Goal: Task Accomplishment & Management: Use online tool/utility

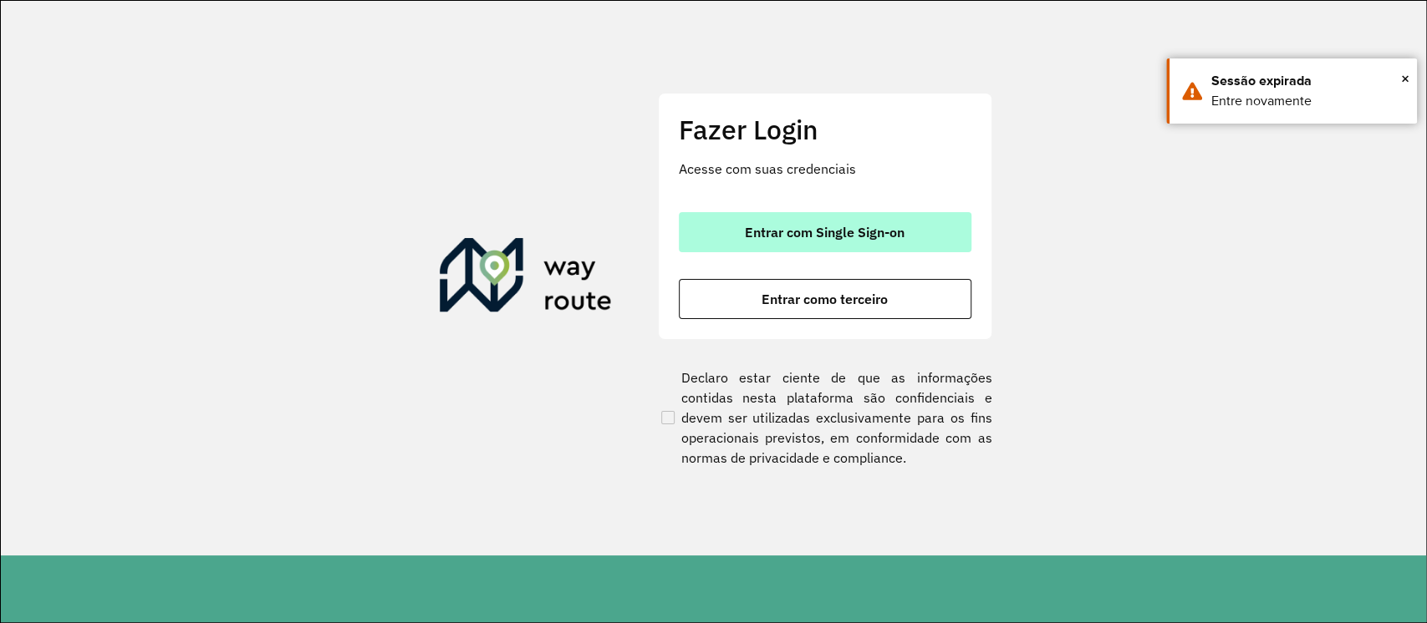
click at [882, 216] on button "Entrar com Single Sign-on" at bounding box center [825, 232] width 292 height 40
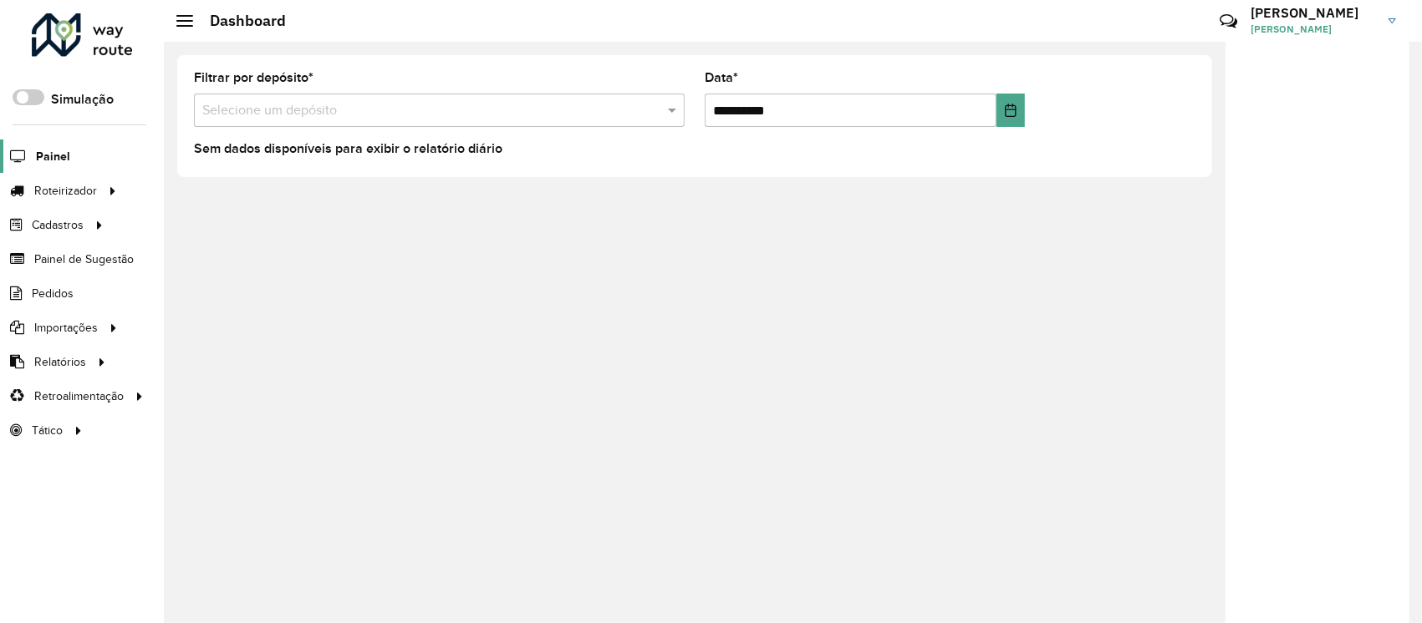
click at [56, 160] on span "Painel" at bounding box center [53, 157] width 34 height 18
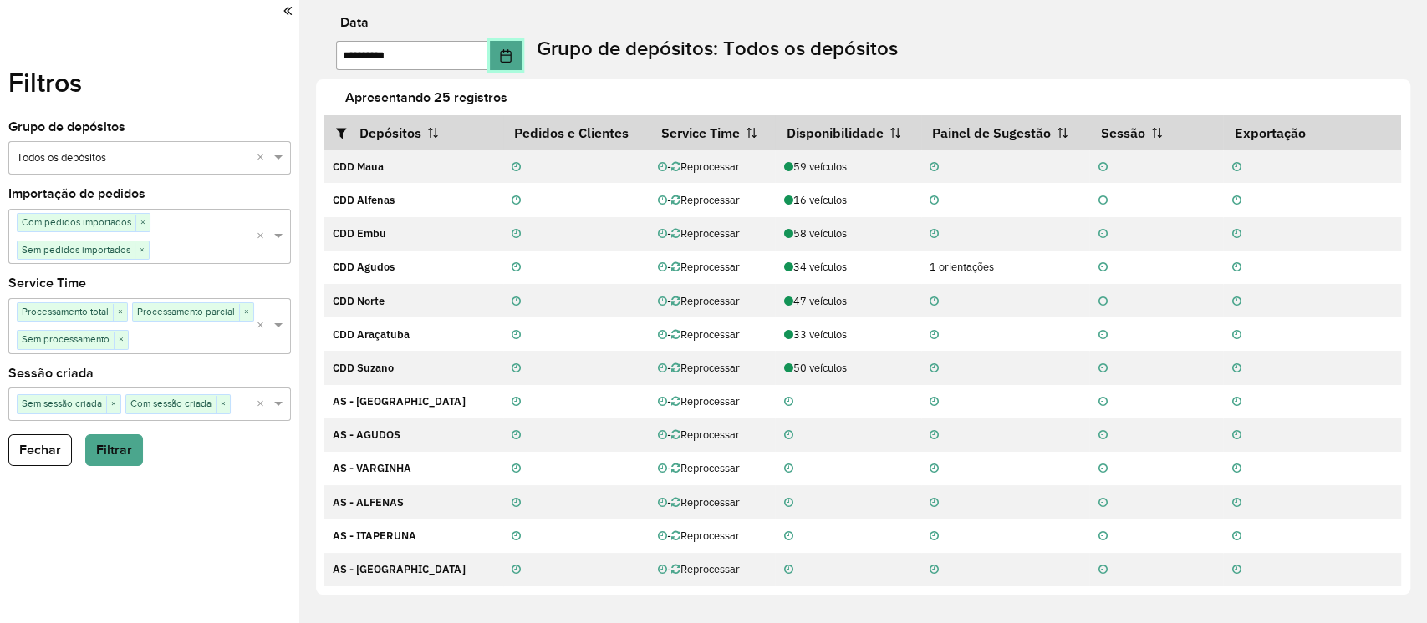
click at [501, 46] on button "Choose Date" at bounding box center [506, 55] width 32 height 29
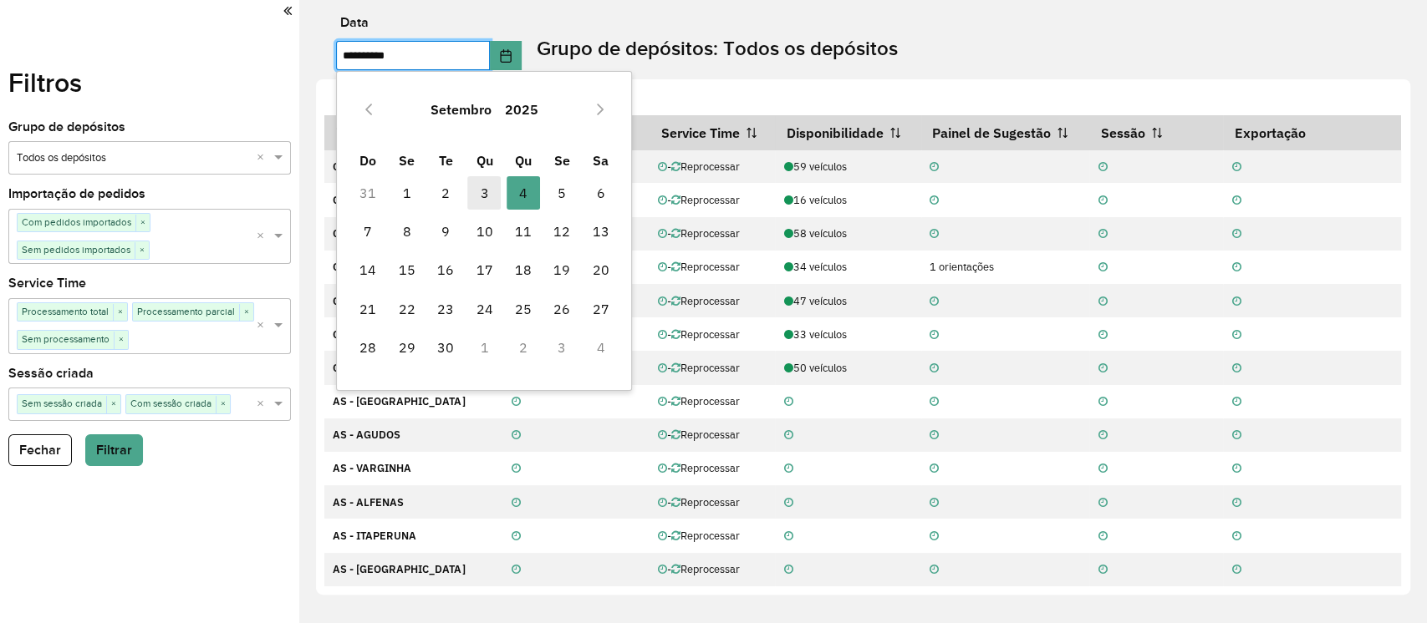
click at [484, 191] on span "3" at bounding box center [483, 192] width 33 height 33
type input "**********"
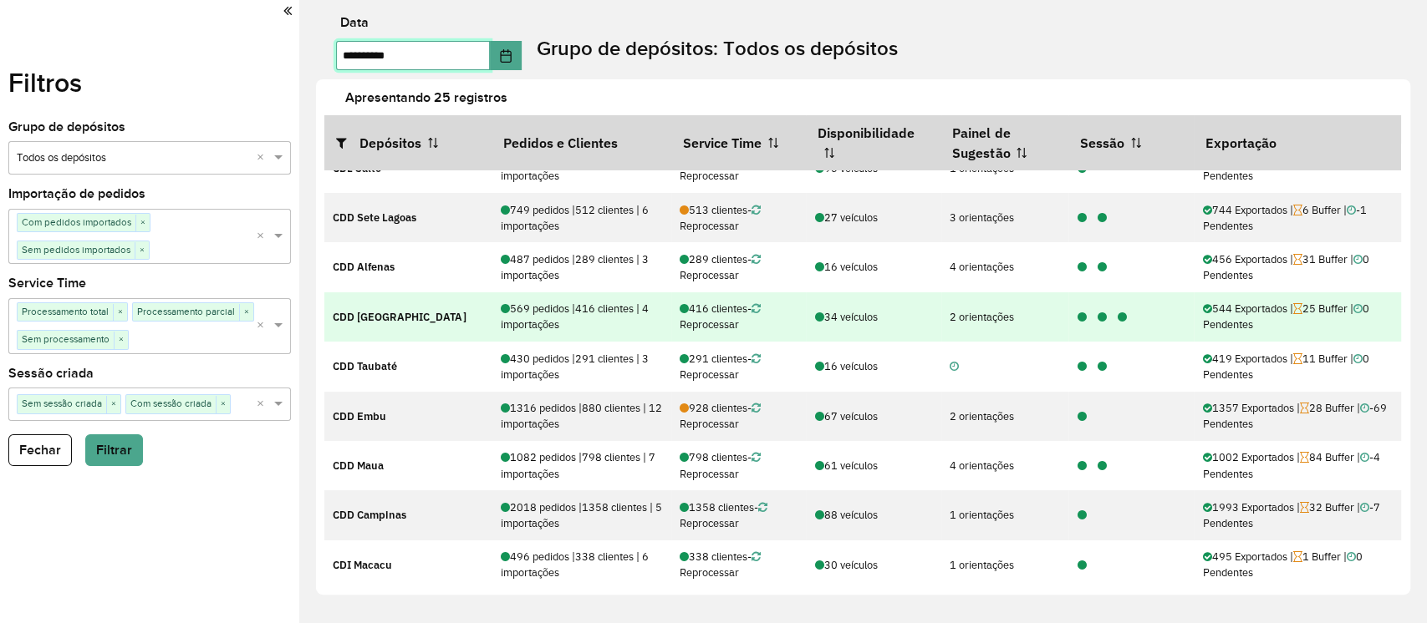
scroll to position [222, 0]
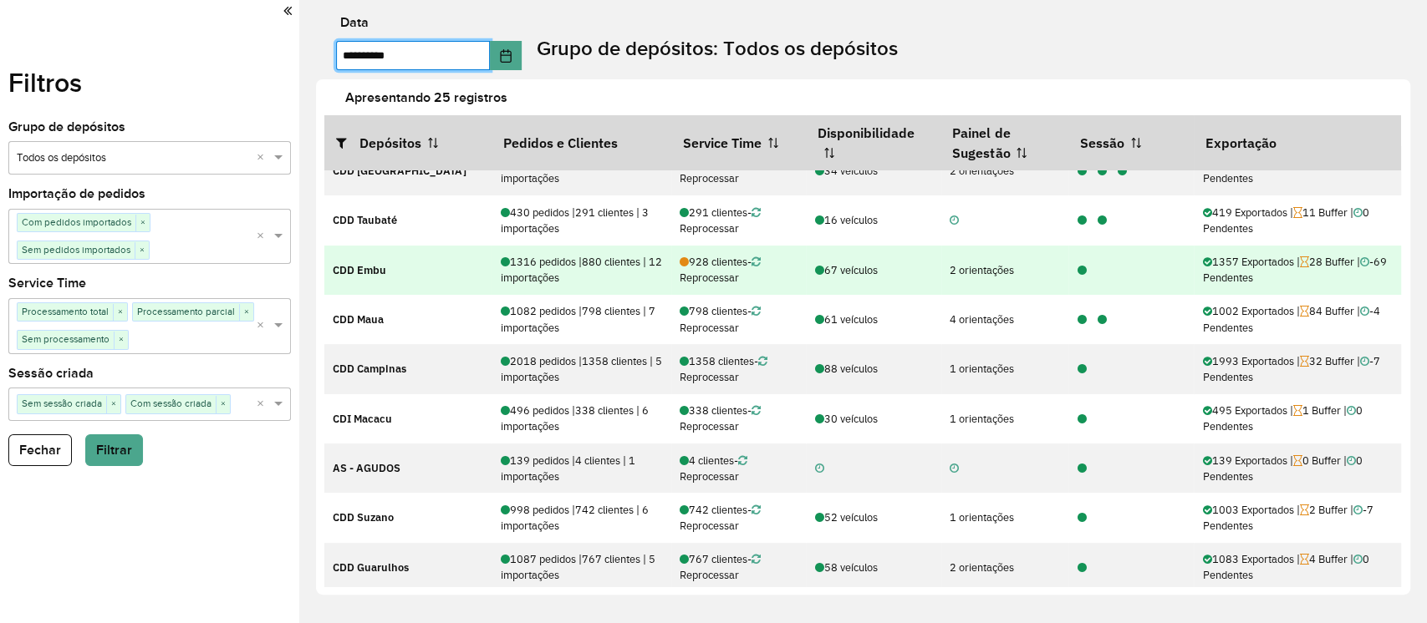
click at [1070, 260] on td at bounding box center [1130, 270] width 125 height 49
click at [1078, 268] on icon at bounding box center [1080, 271] width 9 height 11
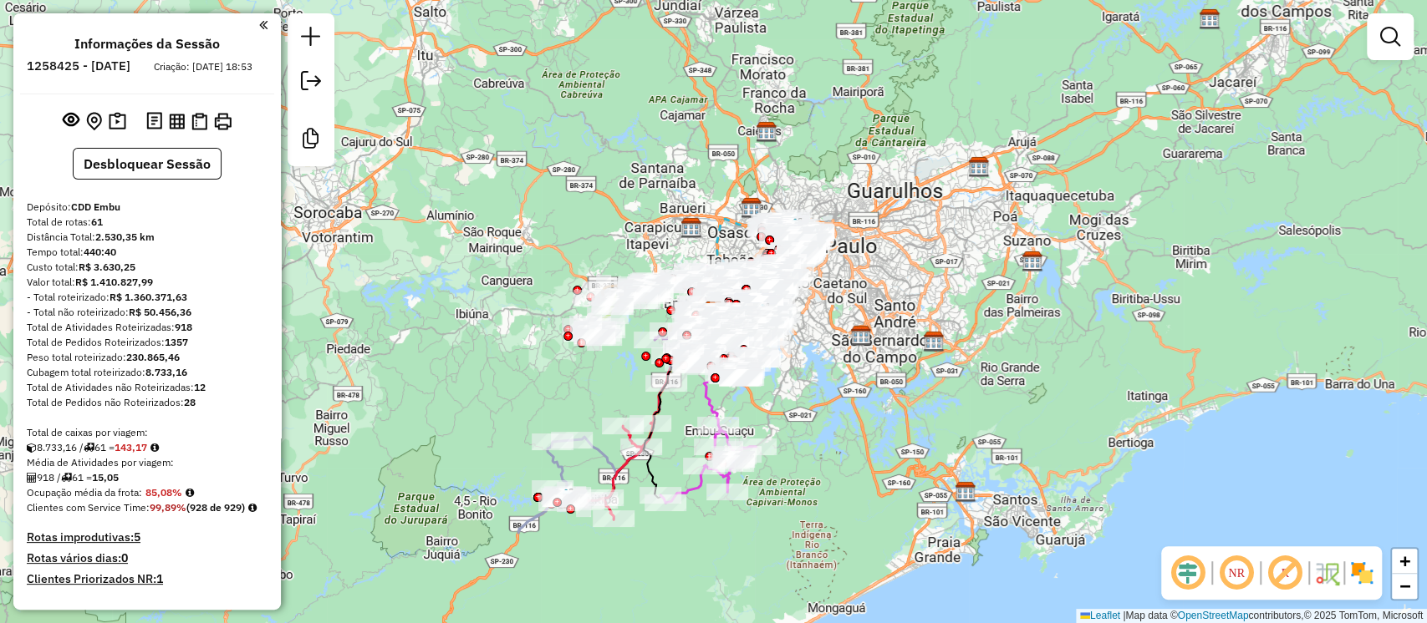
click at [1199, 571] on em at bounding box center [1187, 573] width 40 height 40
click at [1350, 569] on img at bounding box center [1361, 573] width 27 height 27
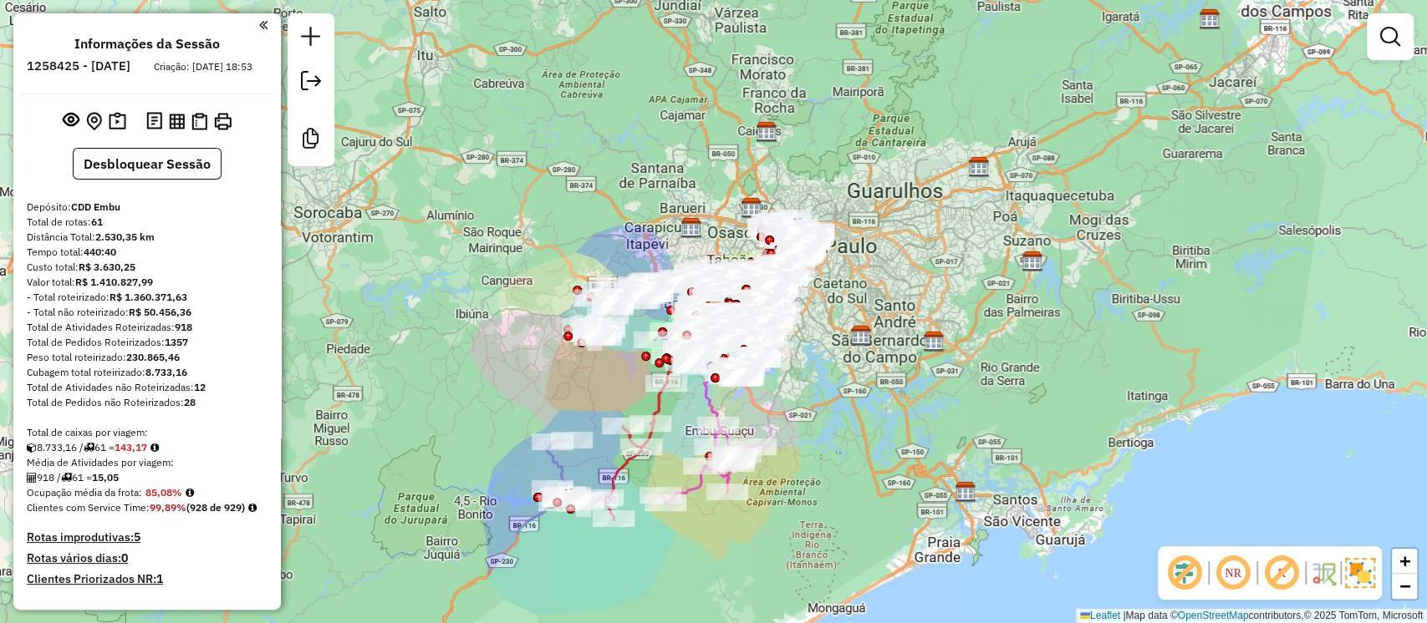
click at [1289, 575] on em at bounding box center [1281, 573] width 40 height 40
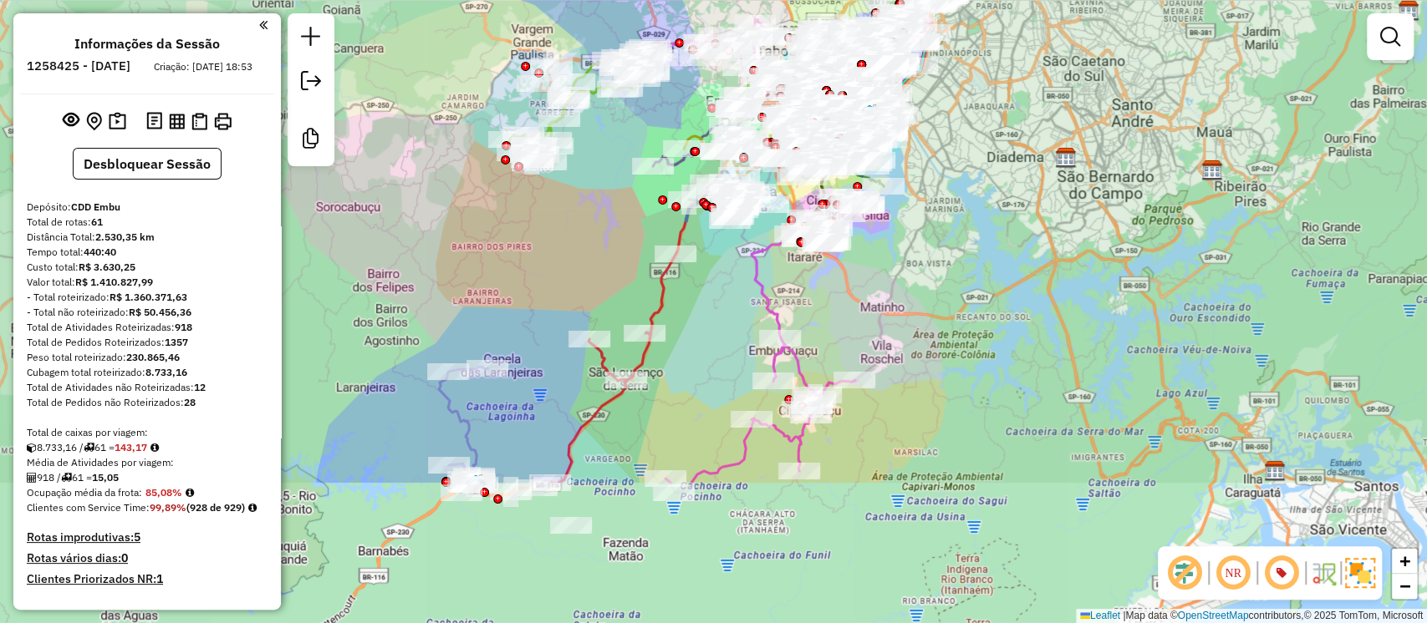
drag, startPoint x: 912, startPoint y: 289, endPoint x: 1002, endPoint y: 99, distance: 210.8
click at [1002, 99] on div "Janela de atendimento Grade de atendimento Capacidade Transportadoras Veículos …" at bounding box center [713, 311] width 1427 height 623
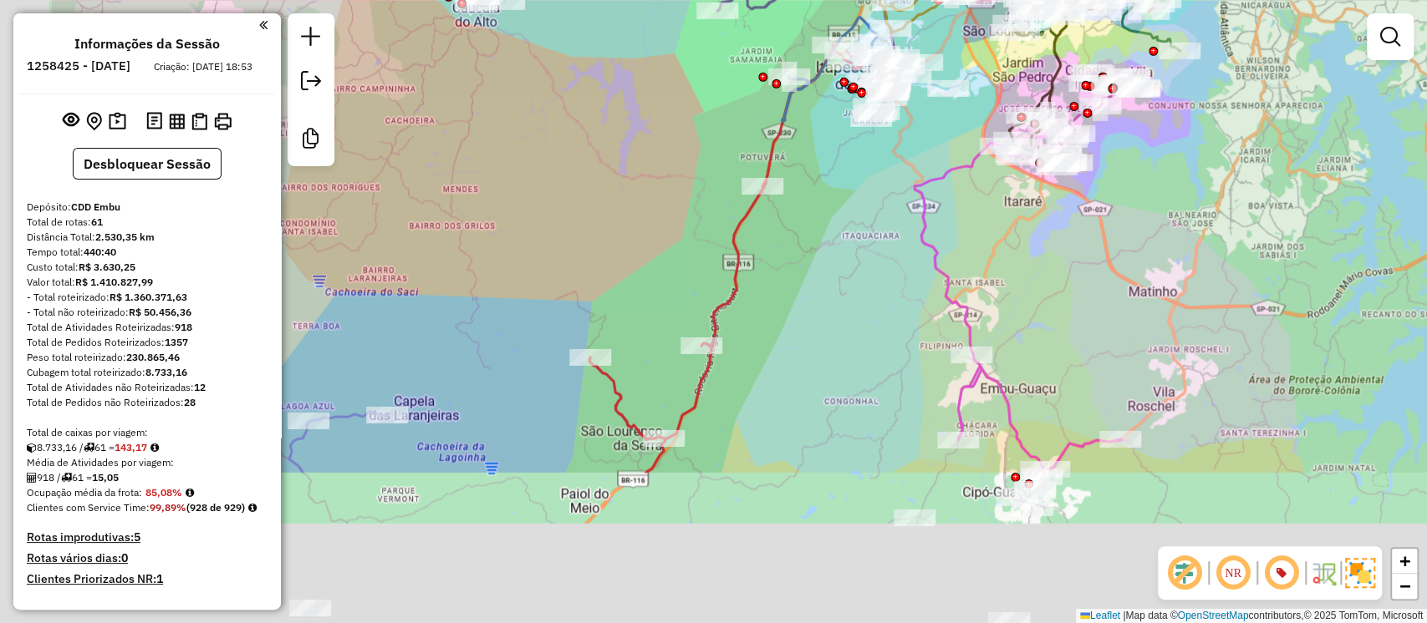
drag, startPoint x: 637, startPoint y: 446, endPoint x: 832, endPoint y: 234, distance: 288.6
click at [832, 234] on div "Janela de atendimento Grade de atendimento Capacidade Transportadoras Veículos …" at bounding box center [713, 311] width 1427 height 623
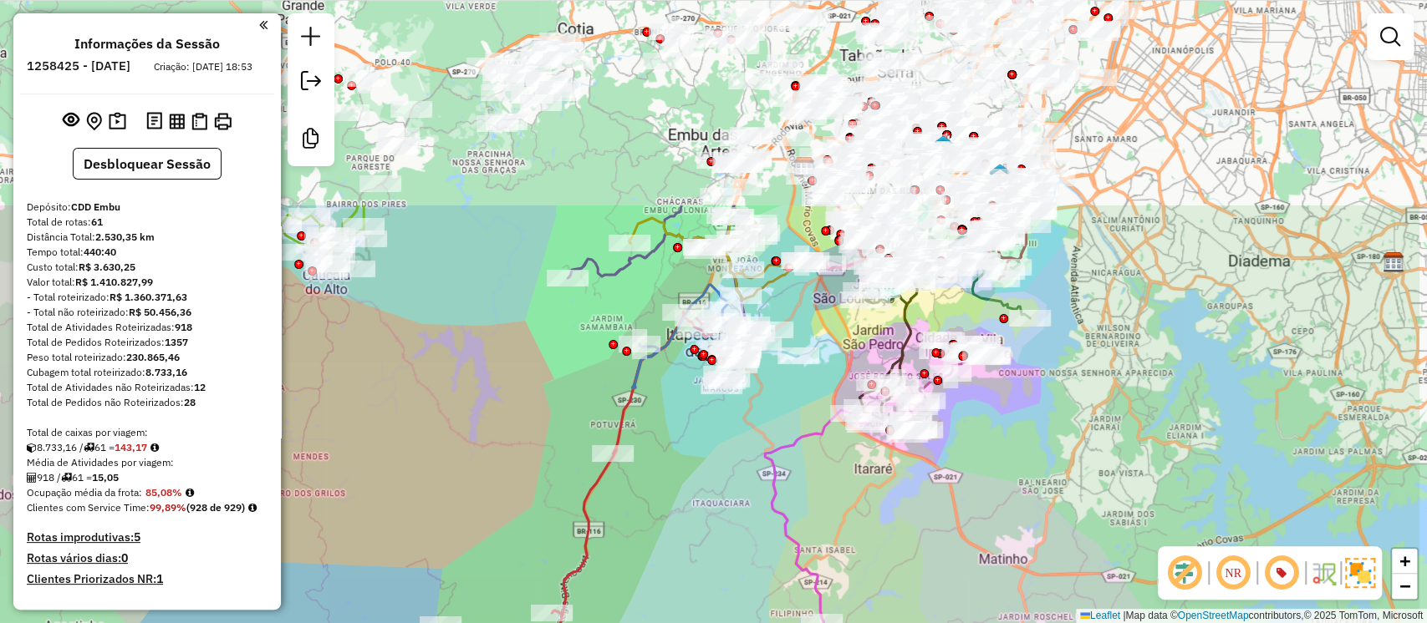
drag, startPoint x: 844, startPoint y: 209, endPoint x: 687, endPoint y: 469, distance: 303.7
click at [695, 465] on div "Janela de atendimento Grade de atendimento Capacidade Transportadoras Veículos …" at bounding box center [713, 311] width 1427 height 623
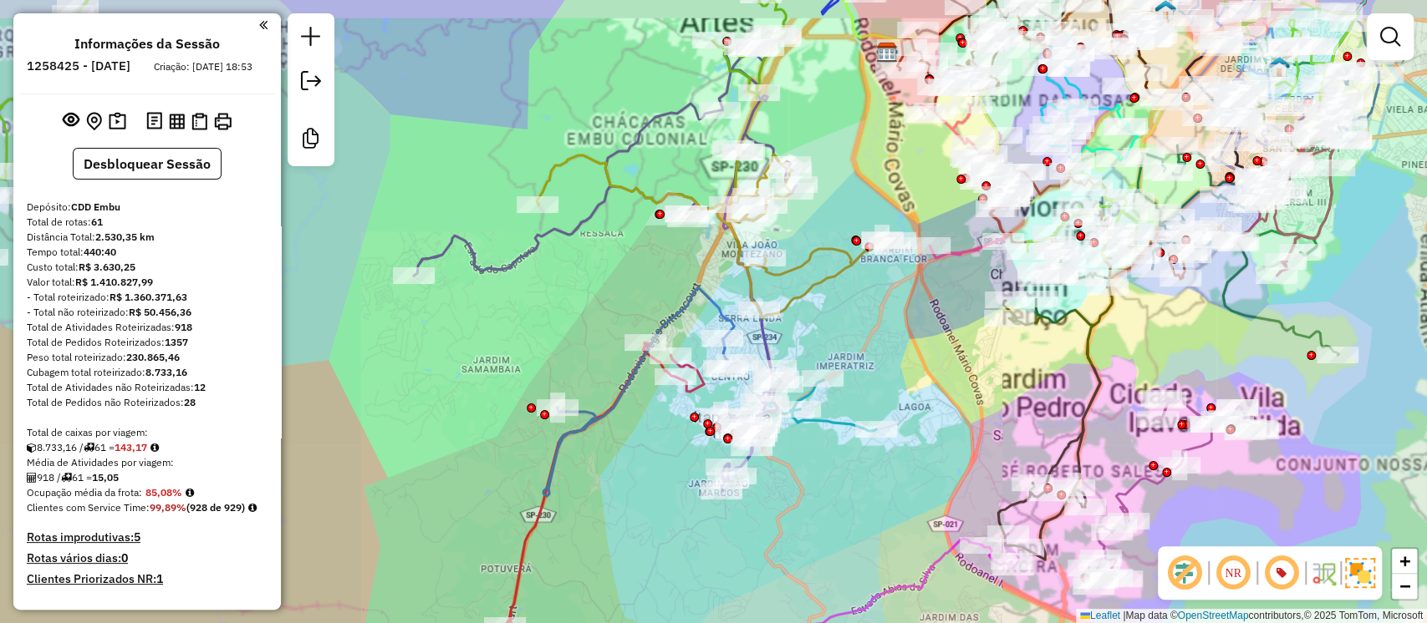
drag, startPoint x: 649, startPoint y: 470, endPoint x: 626, endPoint y: 511, distance: 47.9
click at [626, 511] on div "Janela de atendimento Grade de atendimento Capacidade Transportadoras Veículos …" at bounding box center [713, 311] width 1427 height 623
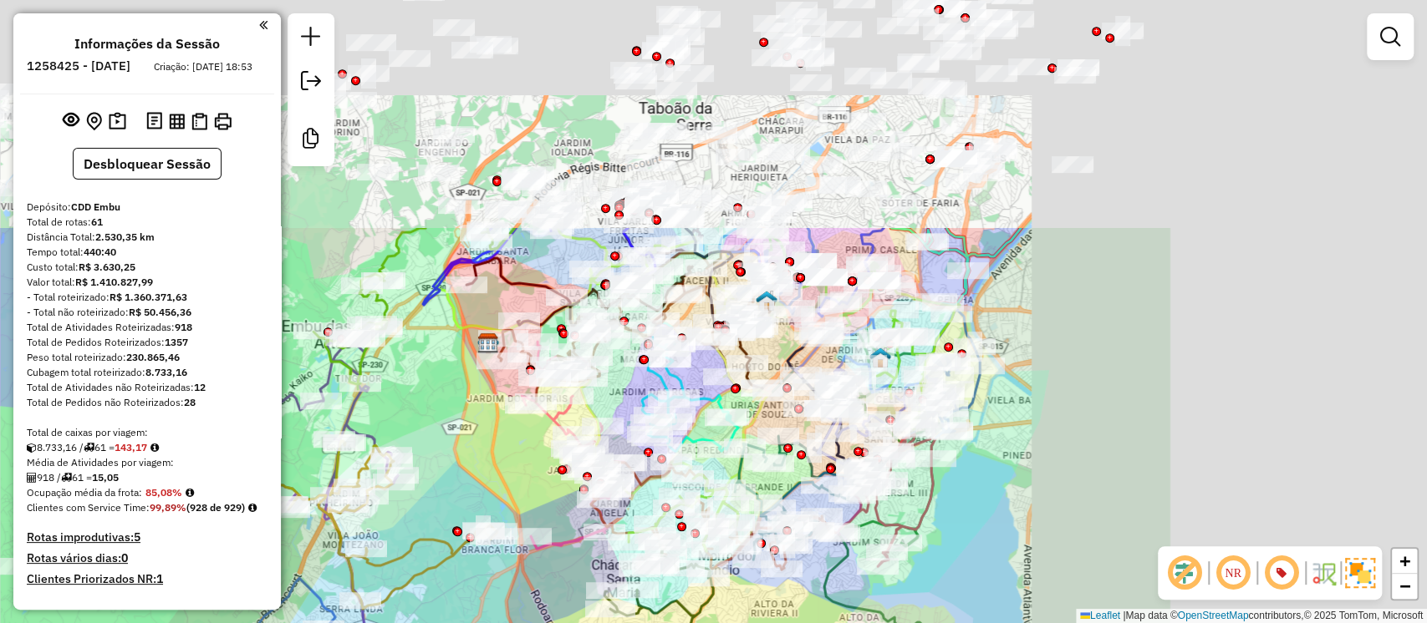
drag, startPoint x: 920, startPoint y: 333, endPoint x: 451, endPoint y: 666, distance: 574.8
click at [451, 623] on html "Aguarde... Pop-up bloqueado! Seu navegador bloqueou automáticamente a abertura …" at bounding box center [713, 311] width 1427 height 623
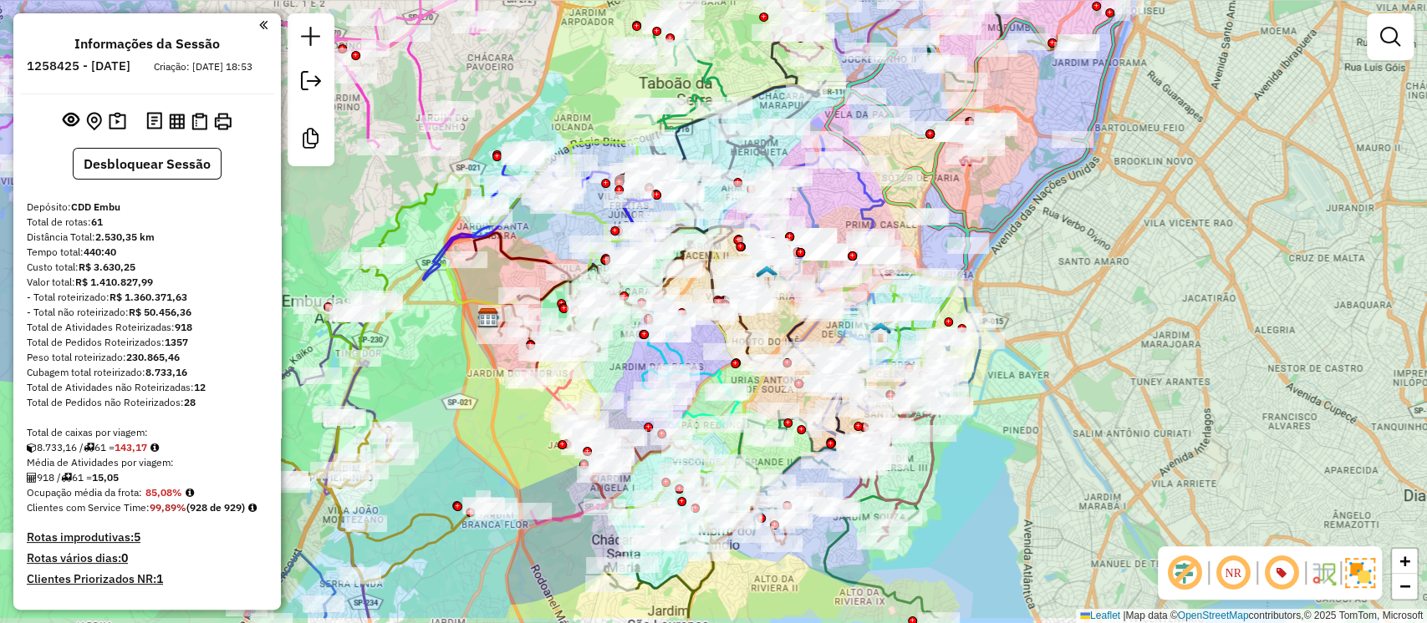
drag, startPoint x: 1203, startPoint y: 450, endPoint x: 1274, endPoint y: 385, distance: 95.8
click at [1274, 385] on div "Rota 16 - Placa BZR8I25 97041899 - PAULO RICARDO GARCIA Janela de atendimento G…" at bounding box center [713, 311] width 1427 height 623
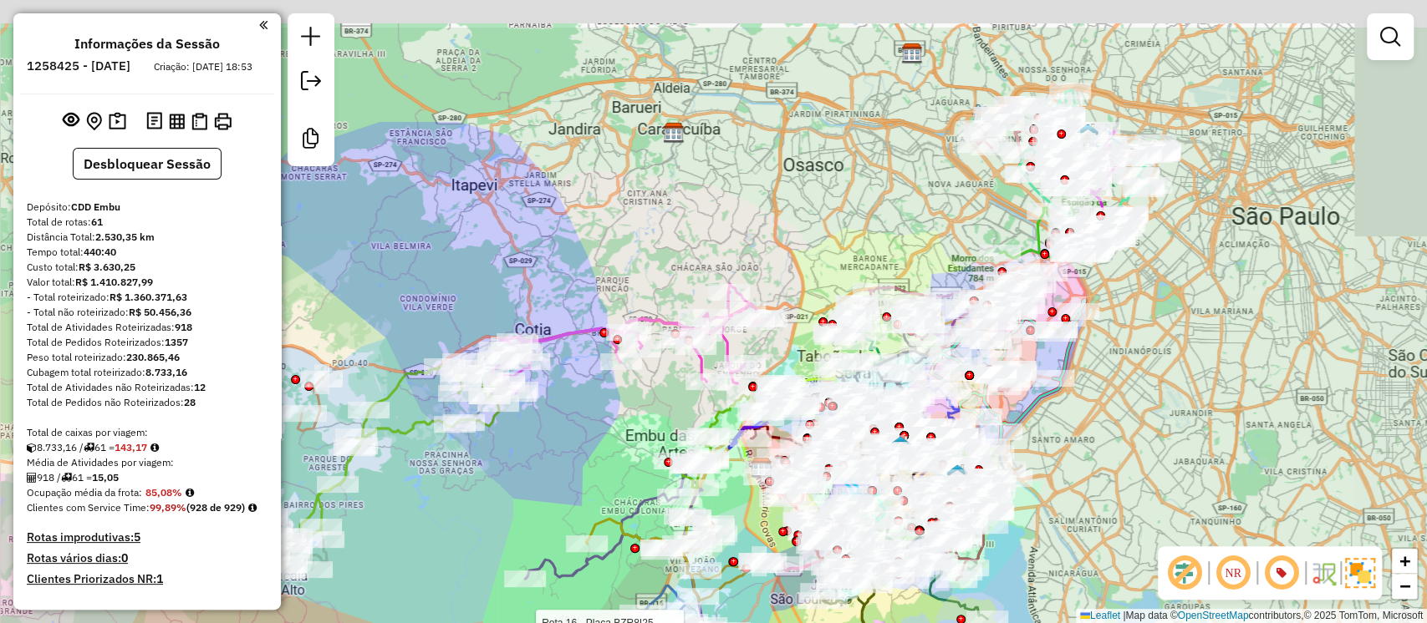
drag, startPoint x: 1210, startPoint y: 418, endPoint x: 1112, endPoint y: 522, distance: 143.1
click at [1117, 522] on div "Rota 16 - Placa BZR8I25 97041899 - PAULO RICARDO GARCIA Janela de atendimento G…" at bounding box center [713, 311] width 1427 height 623
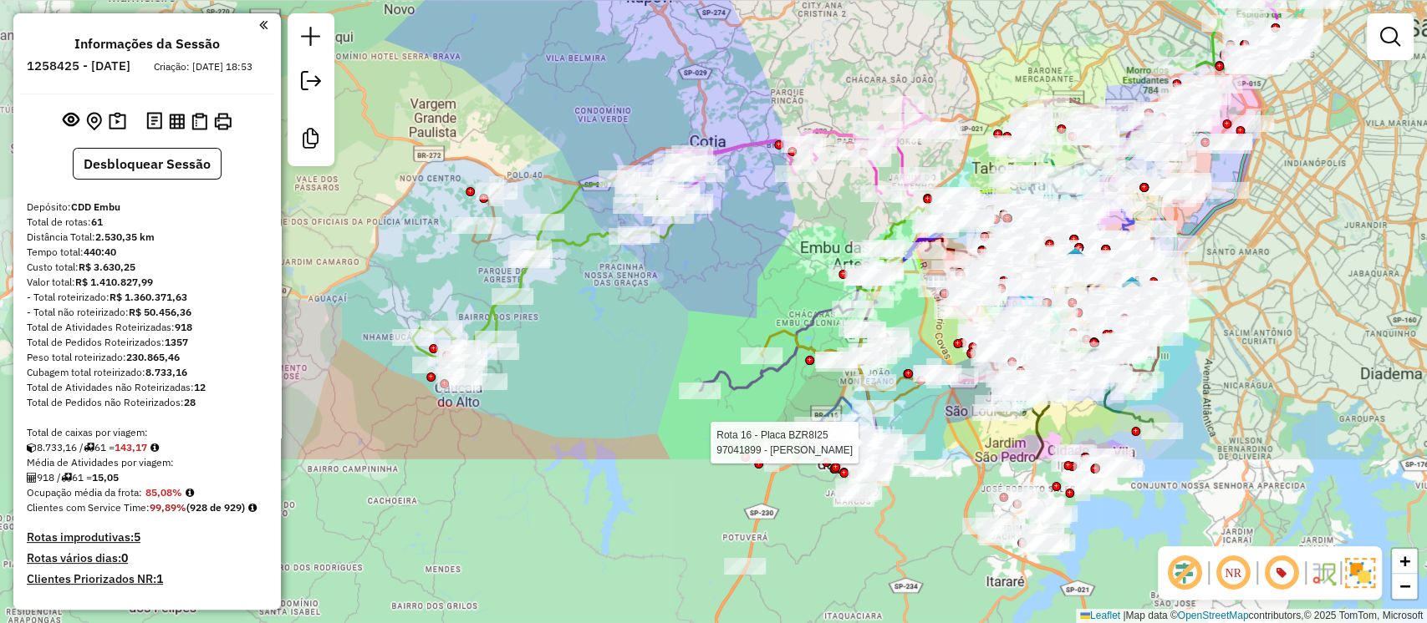
drag, startPoint x: 1076, startPoint y: 461, endPoint x: 1289, endPoint y: 236, distance: 310.4
click at [1289, 236] on div "Rota 16 - Placa BZR8I25 97041899 - PAULO RICARDO GARCIA Janela de atendimento G…" at bounding box center [713, 311] width 1427 height 623
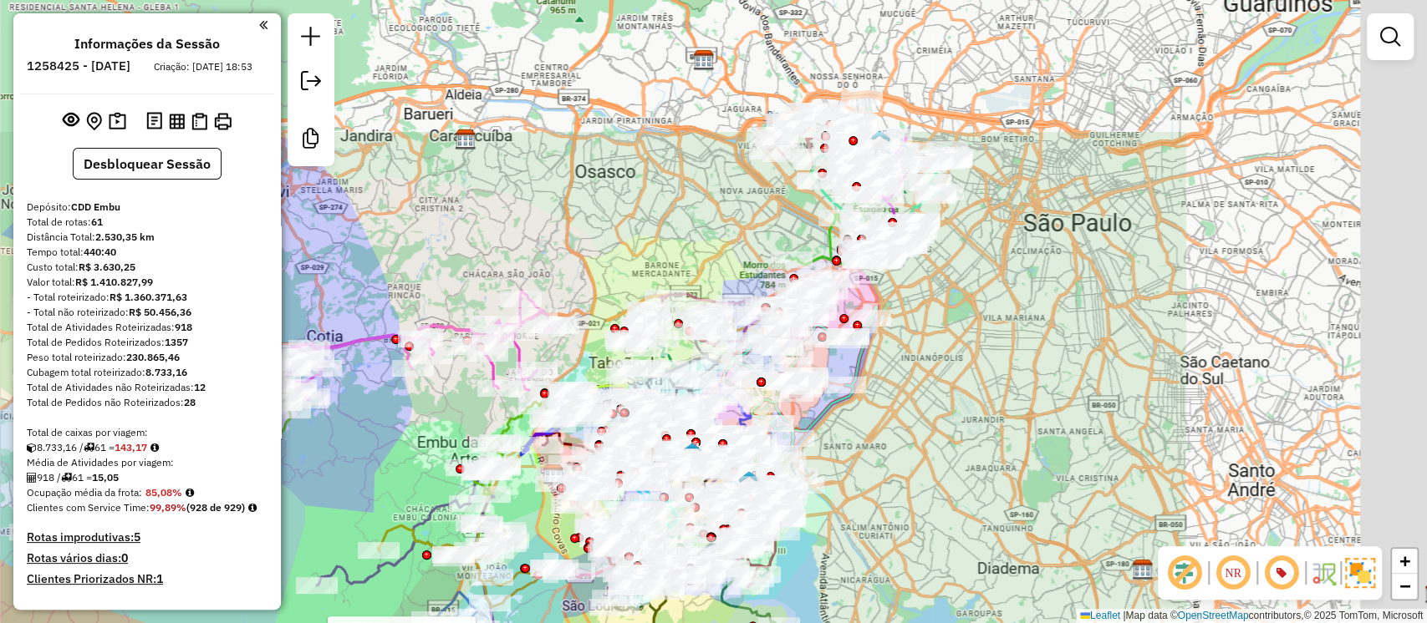
drag, startPoint x: 796, startPoint y: 257, endPoint x: 395, endPoint y: 461, distance: 450.0
click at [401, 460] on div "Rota 16 - Placa BZR8I25 97041899 - PAULO RICARDO GARCIA Janela de atendimento G…" at bounding box center [713, 311] width 1427 height 623
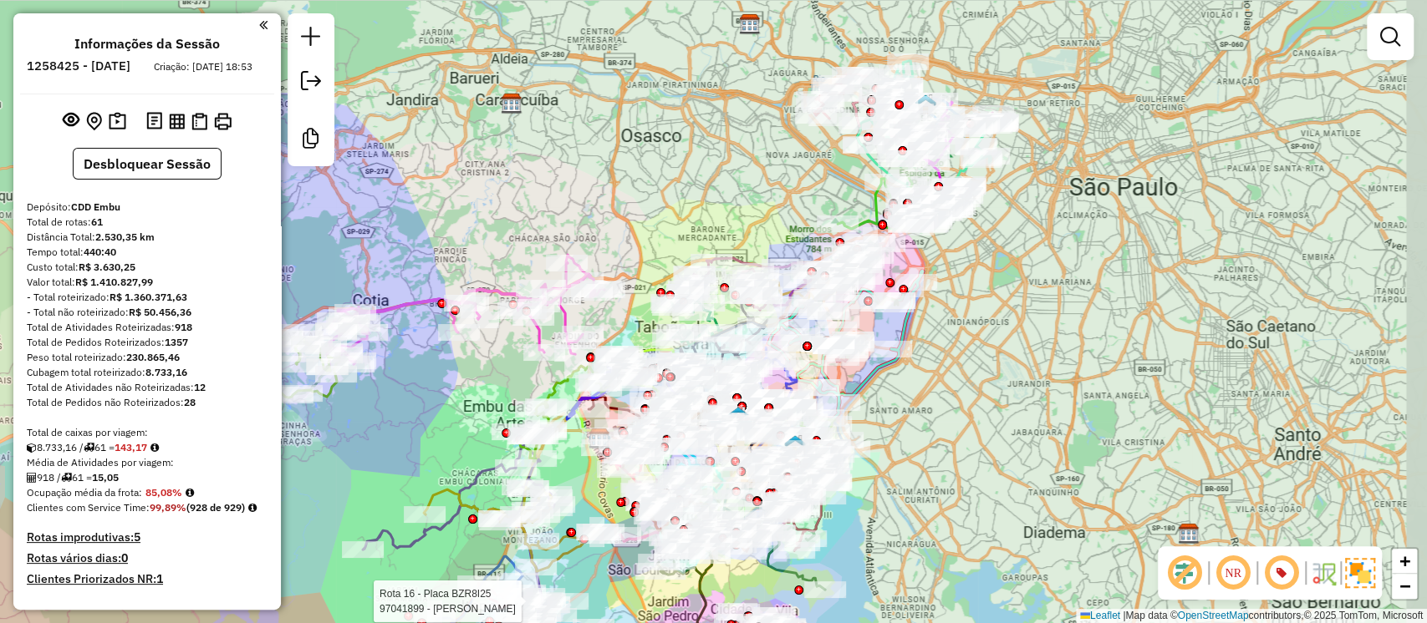
drag, startPoint x: 896, startPoint y: 387, endPoint x: 999, endPoint y: 313, distance: 127.1
click at [999, 313] on div "Rota 16 - Placa BZR8I25 97041899 - PAULO RICARDO GARCIA Janela de atendimento G…" at bounding box center [713, 311] width 1427 height 623
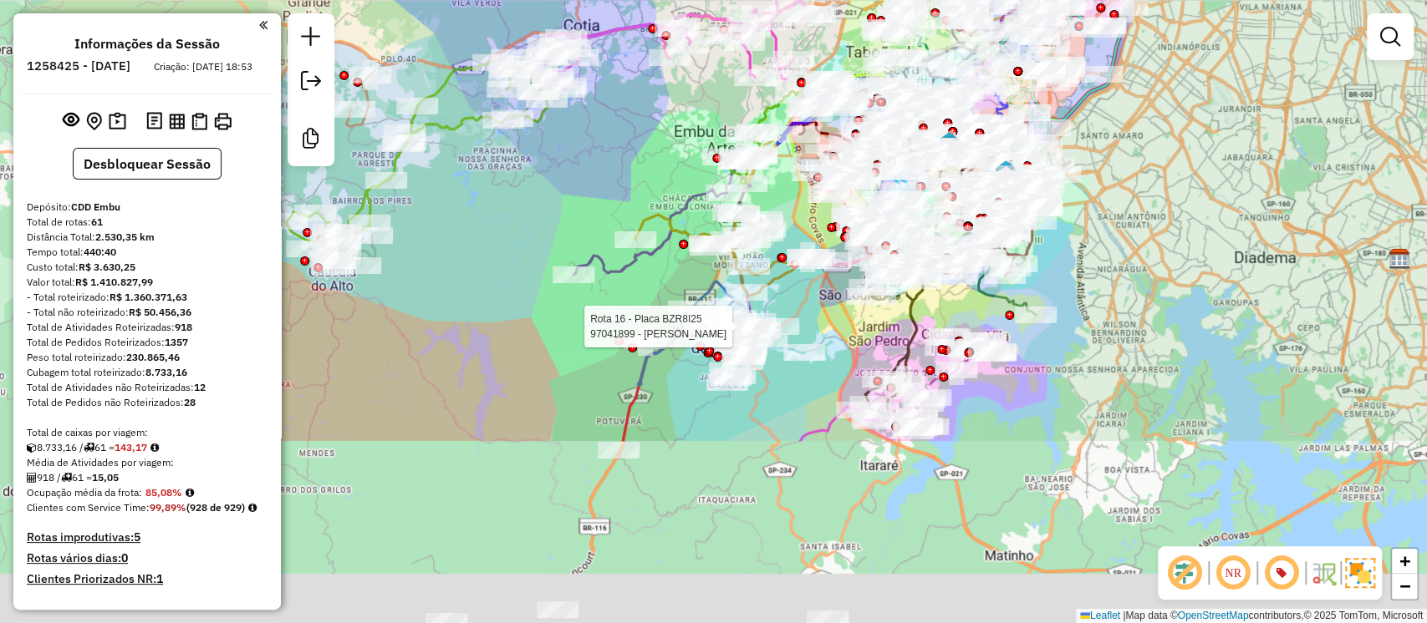
drag, startPoint x: 983, startPoint y: 353, endPoint x: 1127, endPoint y: 137, distance: 260.3
click at [1127, 137] on div "Rota 16 - Placa BZR8I25 97041899 - PAULO RICARDO GARCIA Janela de atendimento G…" at bounding box center [713, 311] width 1427 height 623
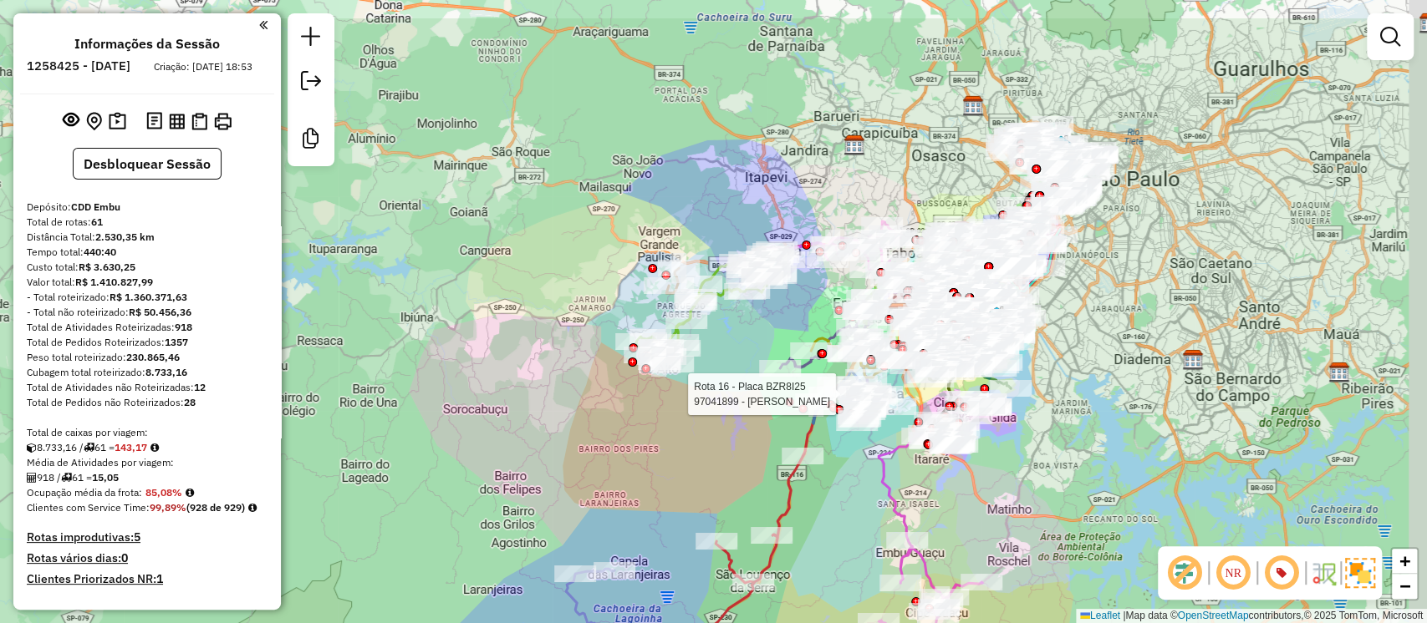
drag, startPoint x: 1190, startPoint y: 282, endPoint x: 1096, endPoint y: 389, distance: 142.7
click at [1096, 389] on div "Rota 16 - Placa BZR8I25 97041899 - PAULO RICARDO GARCIA Janela de atendimento G…" at bounding box center [713, 311] width 1427 height 623
